Goal: Find contact information: Find contact information

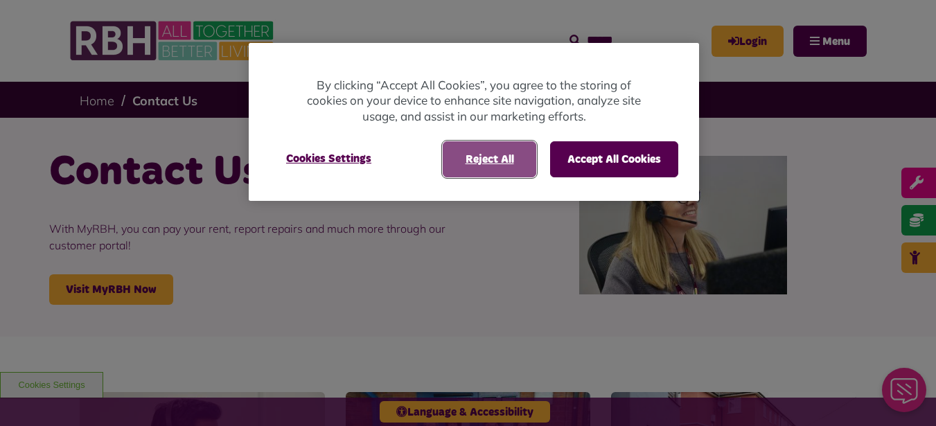
click at [511, 156] on button "Reject All" at bounding box center [490, 159] width 94 height 36
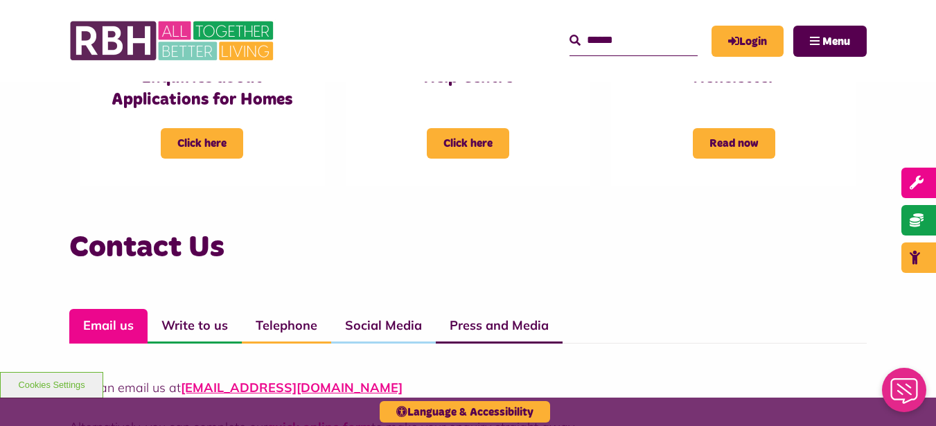
scroll to position [970, 0]
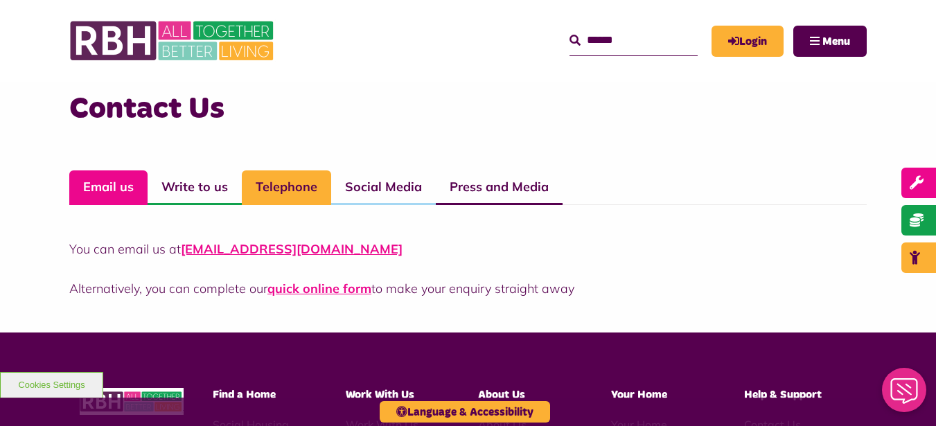
click at [293, 188] on link "Telephone" at bounding box center [286, 187] width 89 height 35
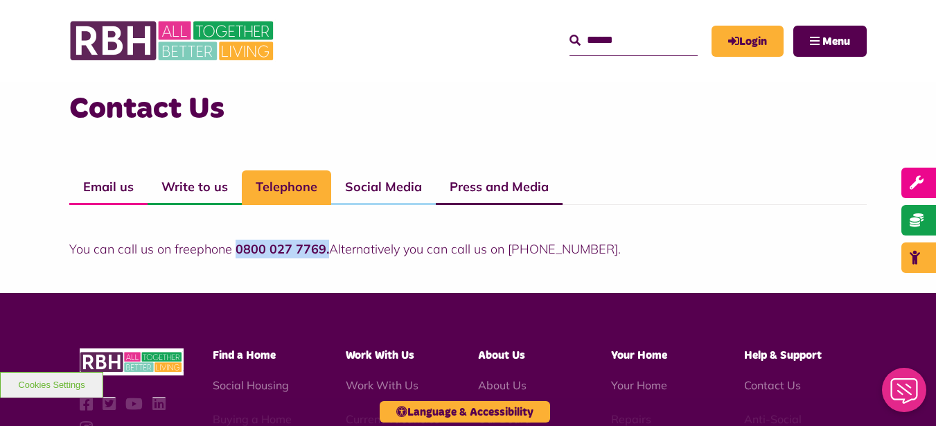
drag, startPoint x: 326, startPoint y: 243, endPoint x: 232, endPoint y: 247, distance: 93.7
click at [232, 247] on p "You can call us on freephone 0800 027 7769. Alternatively you can call us on 01…" at bounding box center [468, 249] width 798 height 19
copy strong "0800 027 7769."
